Goal: Task Accomplishment & Management: Manage account settings

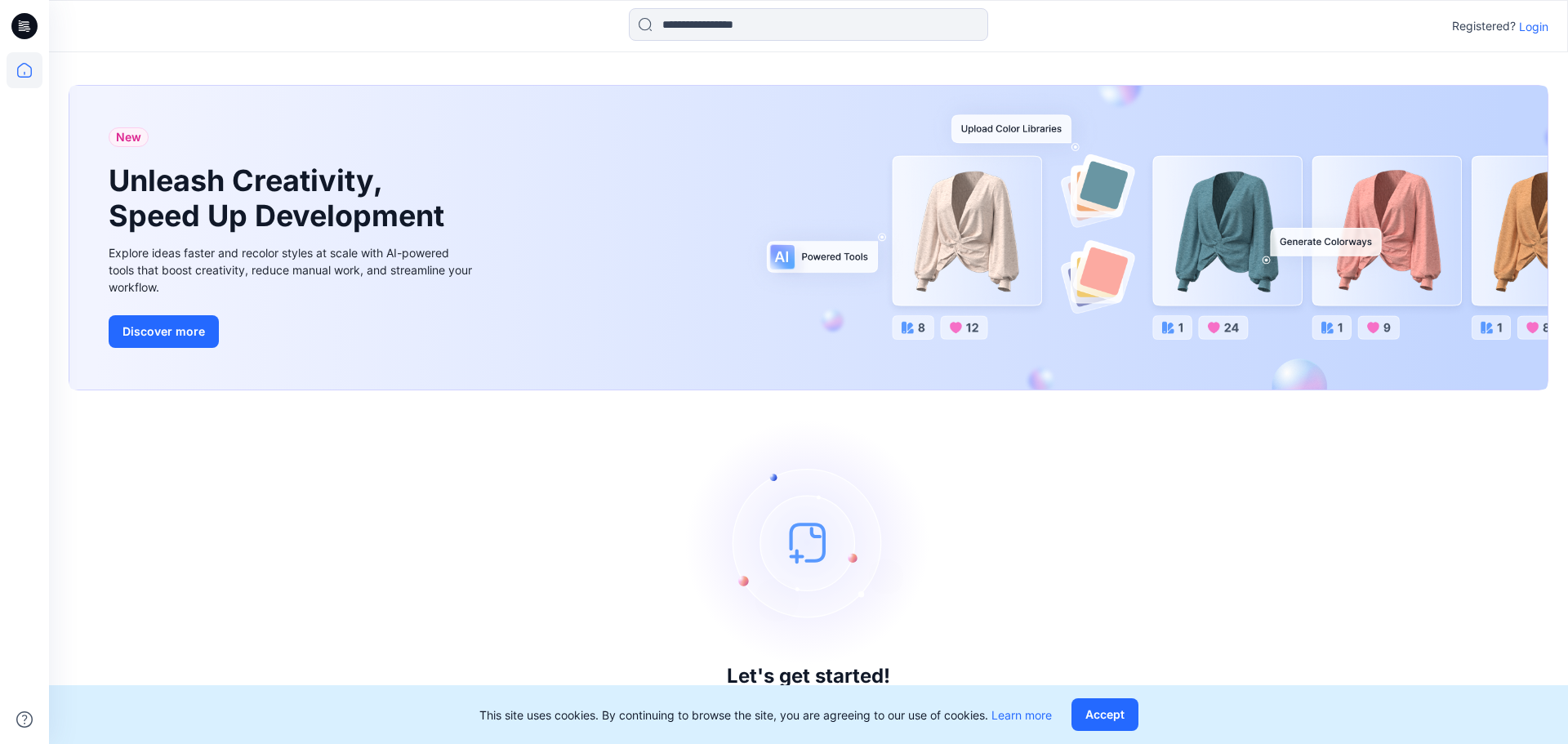
click at [1529, 27] on p "Login" at bounding box center [1533, 26] width 29 height 17
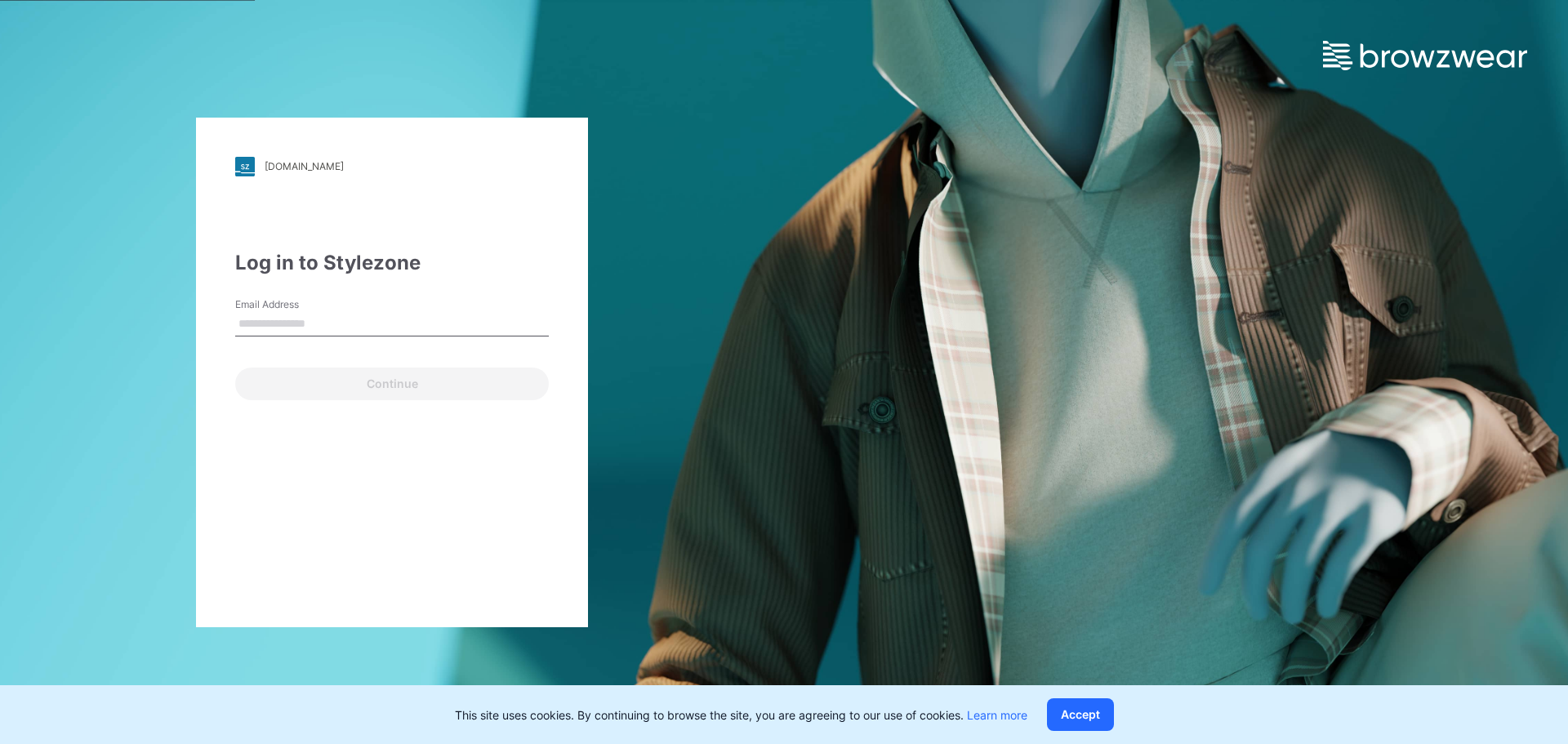
type input "**********"
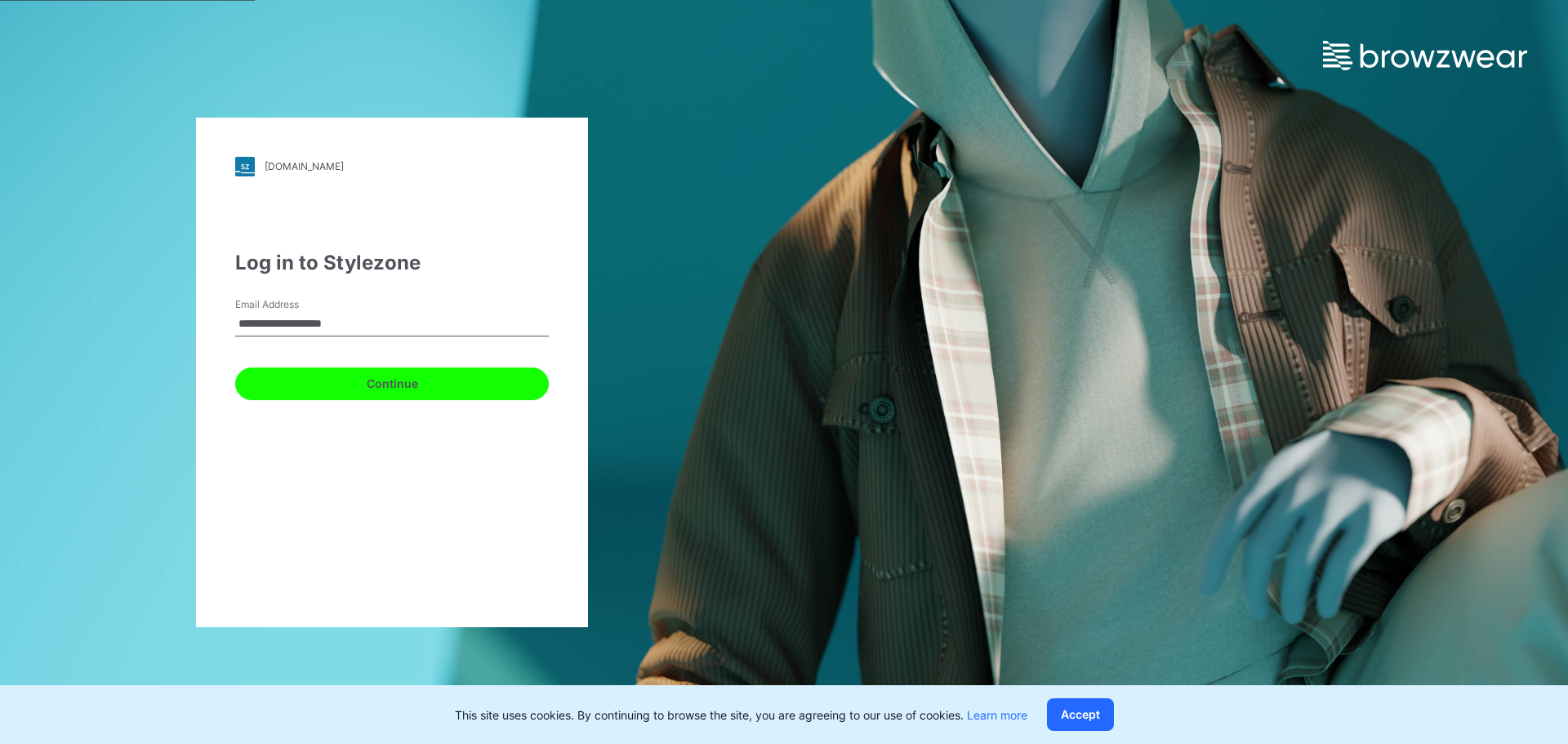
click at [331, 391] on button "Continue" at bounding box center [391, 384] width 314 height 33
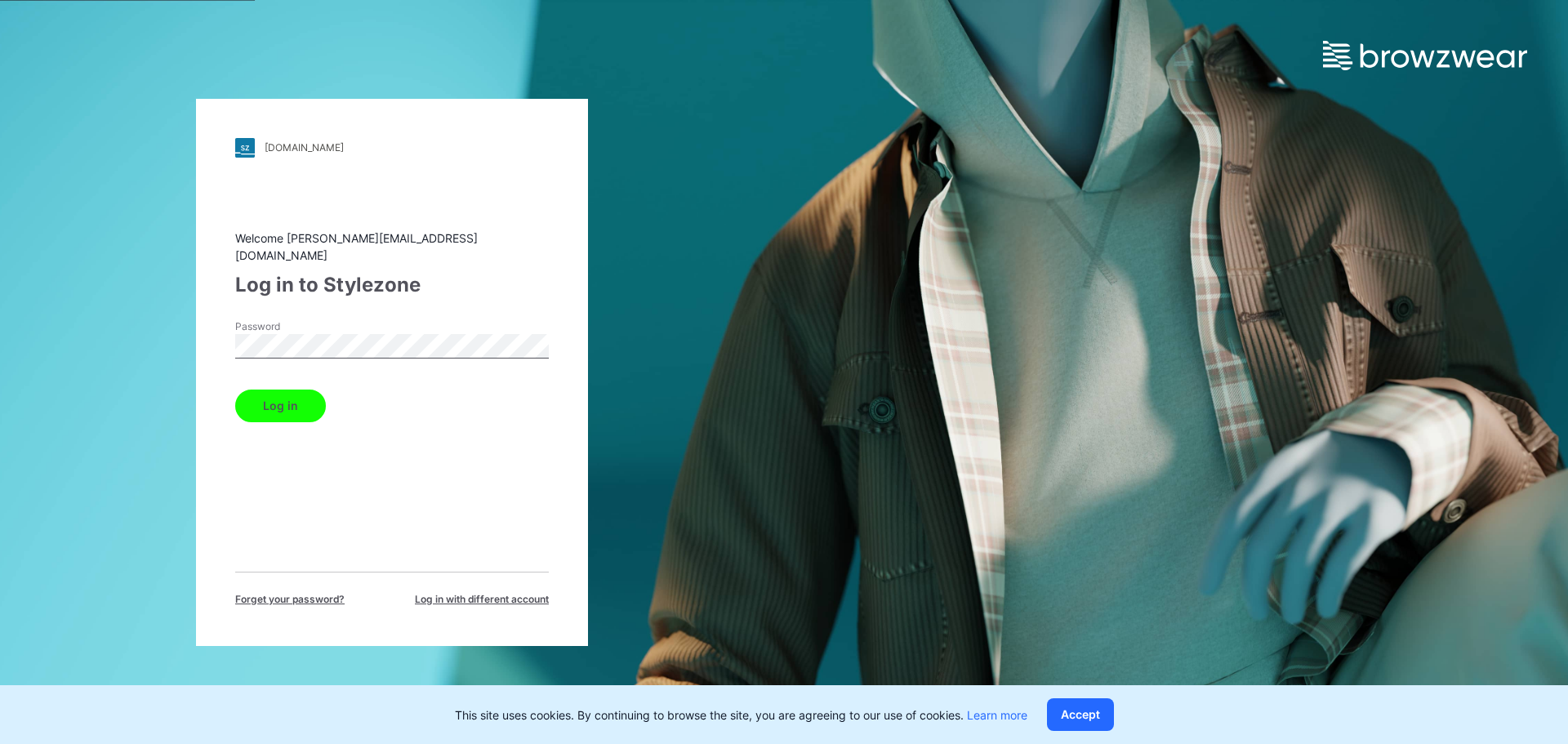
click at [292, 390] on button "Log in" at bounding box center [280, 406] width 91 height 33
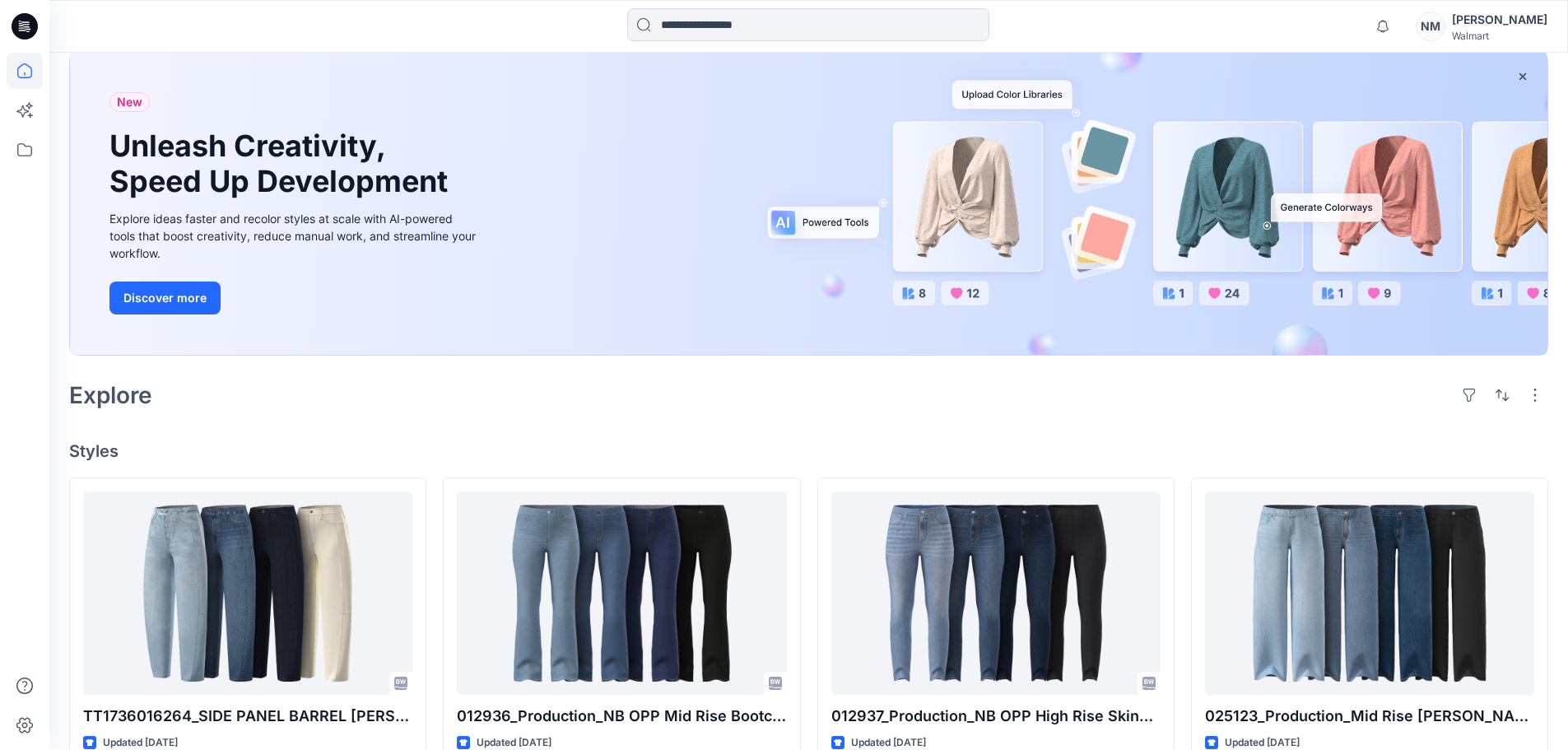
scroll to position [329, 0]
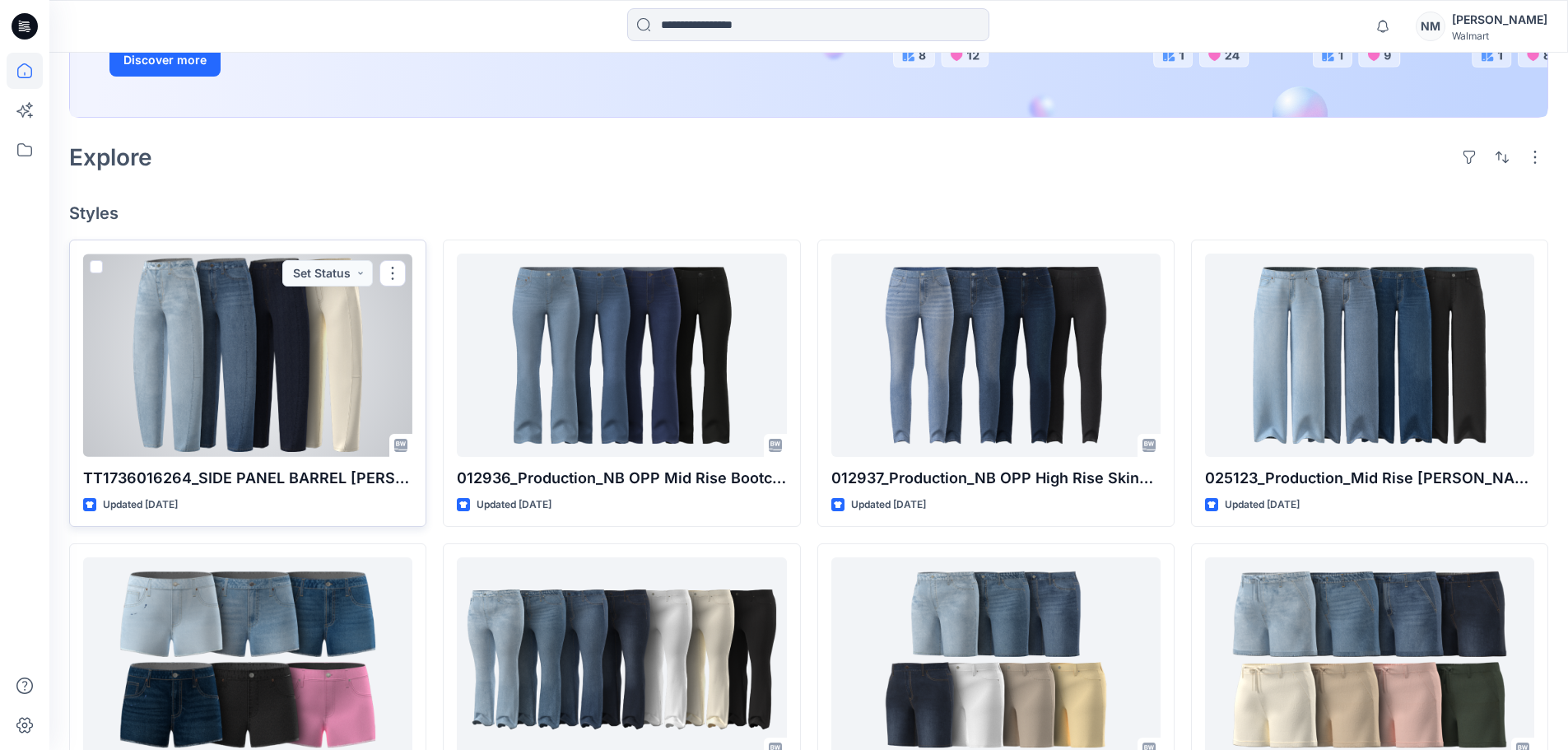
click at [286, 378] on div at bounding box center [248, 355] width 329 height 204
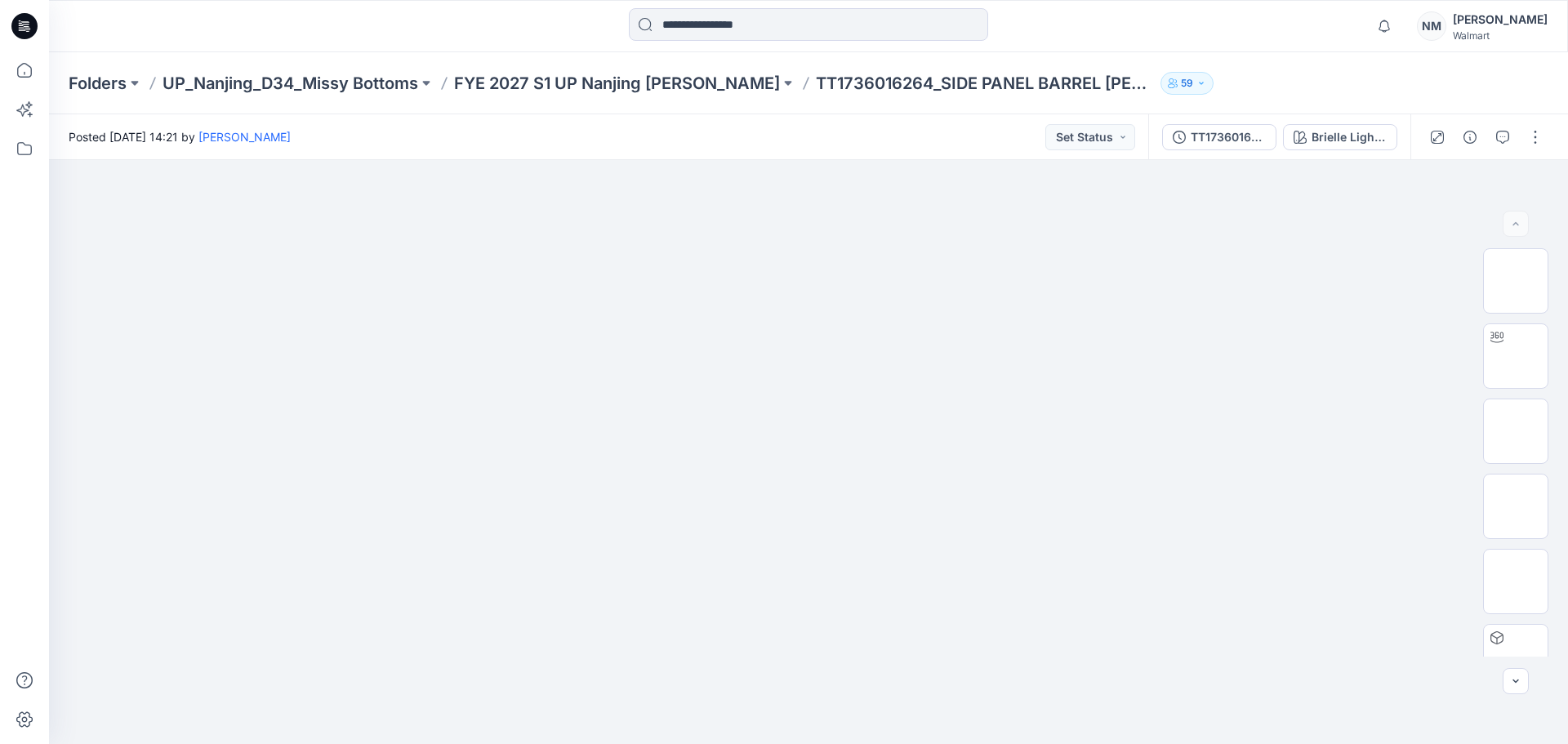
click at [1193, 84] on button "59" at bounding box center [1186, 82] width 53 height 23
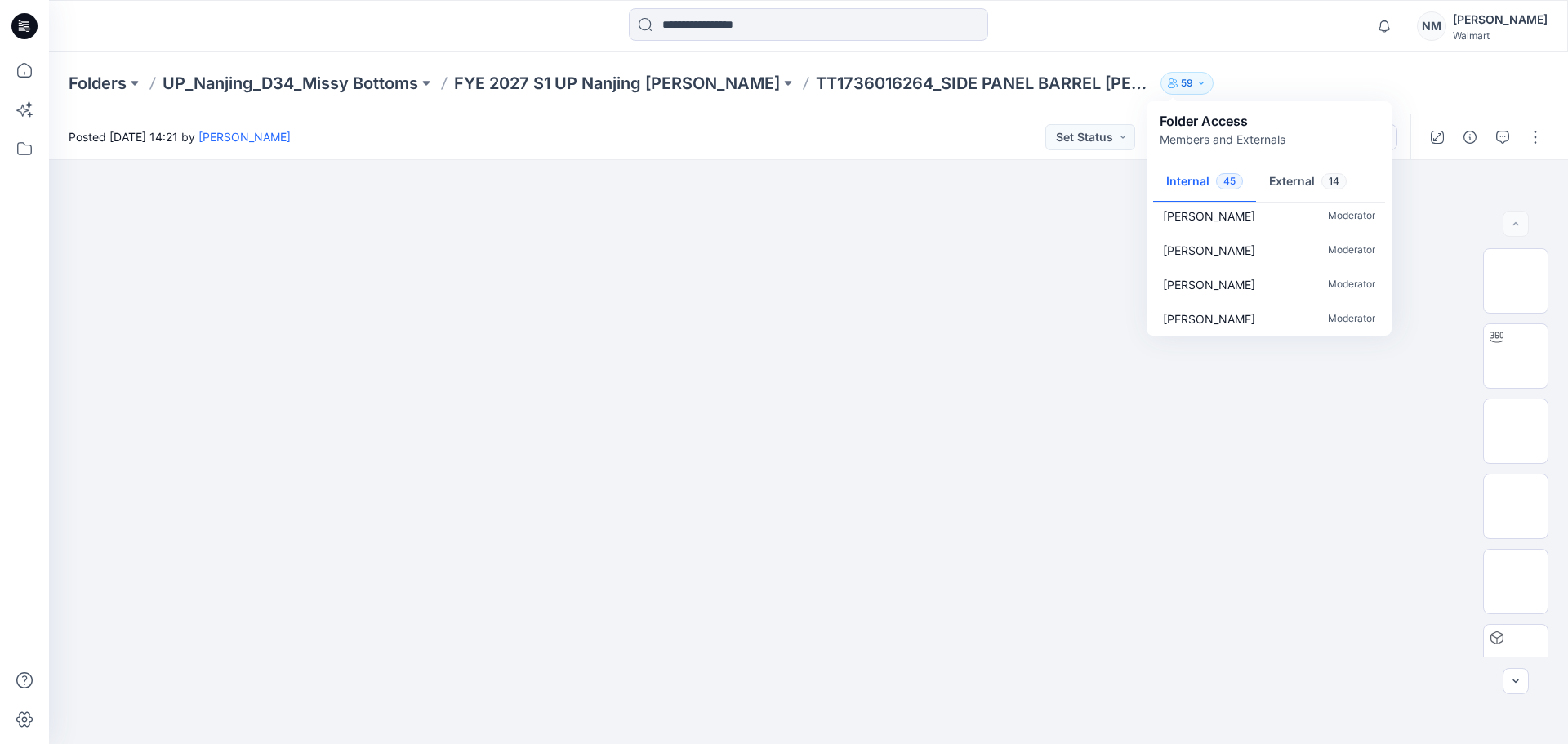
scroll to position [1421, 0]
click at [1300, 179] on button "External 14" at bounding box center [1307, 182] width 104 height 41
click at [1341, 462] on div at bounding box center [808, 452] width 1518 height 584
